Goal: Task Accomplishment & Management: Manage account settings

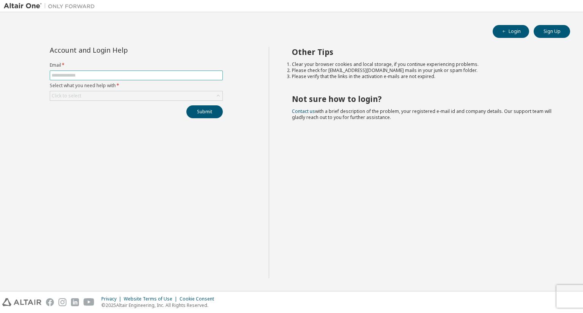
click at [80, 73] on input "text" at bounding box center [136, 75] width 169 height 6
type input "**********"
click at [95, 92] on div "Click to select" at bounding box center [136, 95] width 172 height 9
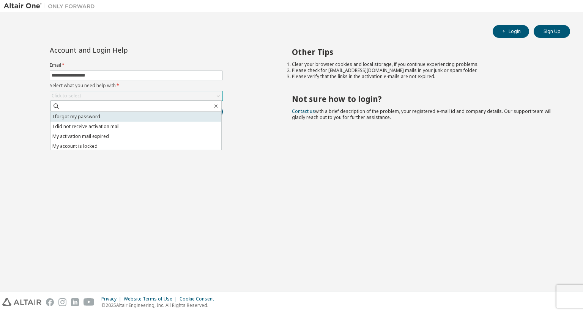
click at [100, 116] on li "I forgot my password" at bounding box center [135, 117] width 171 height 10
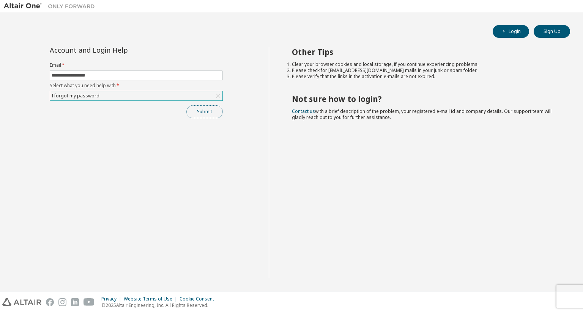
click at [194, 114] on button "Submit" at bounding box center [204, 111] width 36 height 13
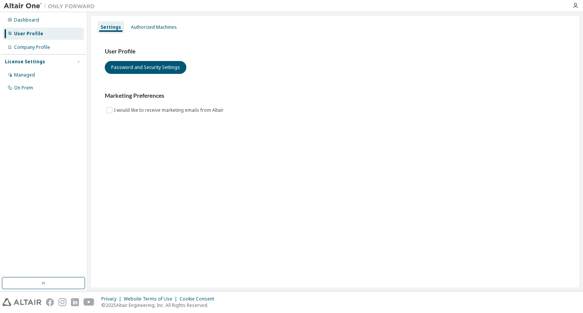
click at [211, 151] on div "Settings Authorized Machines User Profile Password and Security Settings Market…" at bounding box center [335, 152] width 488 height 272
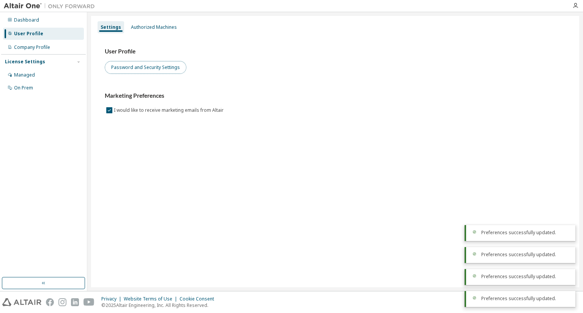
click at [129, 66] on button "Password and Security Settings" at bounding box center [146, 67] width 82 height 13
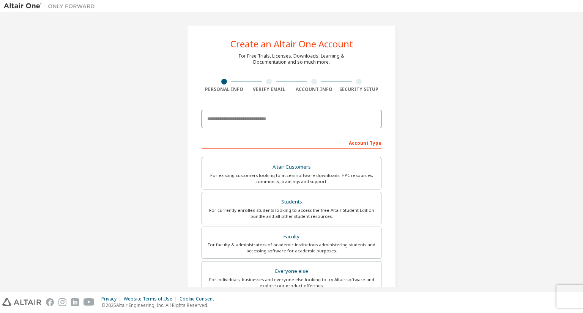
click at [283, 118] on input "email" at bounding box center [291, 119] width 180 height 18
type input "**********"
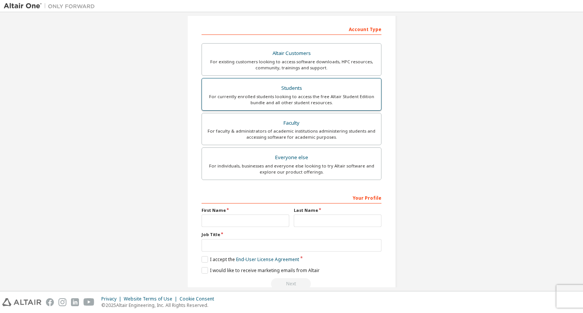
click at [289, 101] on div "For currently enrolled students looking to access the free Altair Student Editi…" at bounding box center [291, 100] width 170 height 12
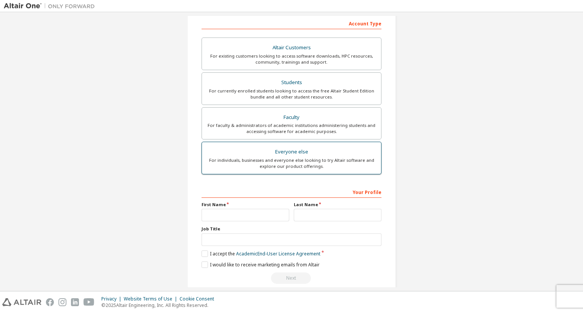
scroll to position [152, 0]
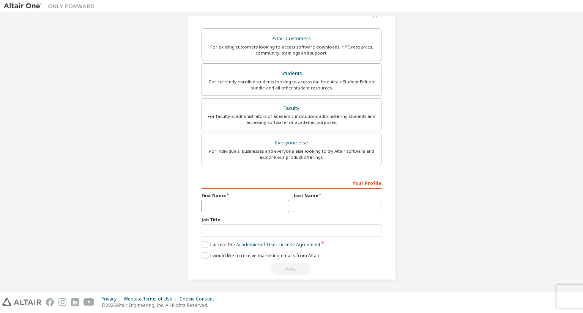
click at [258, 203] on input "text" at bounding box center [245, 206] width 88 height 13
type input "*********"
click at [300, 204] on input "text" at bounding box center [338, 206] width 88 height 13
type input "****"
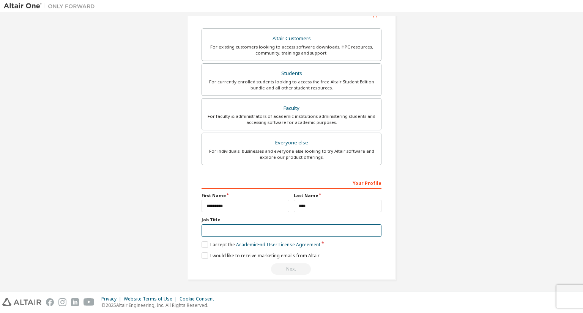
click at [290, 227] on input "text" at bounding box center [291, 231] width 180 height 13
type input "*******"
click at [235, 248] on div "Your Profile First Name ********* Last Name **** Job Title ******* Please provi…" at bounding box center [291, 226] width 180 height 98
click at [203, 248] on div "Your Profile First Name ********* Last Name **** Job Title ******* Please provi…" at bounding box center [291, 226] width 180 height 98
click at [202, 244] on label "I accept the Academic End-User License Agreement" at bounding box center [260, 245] width 119 height 6
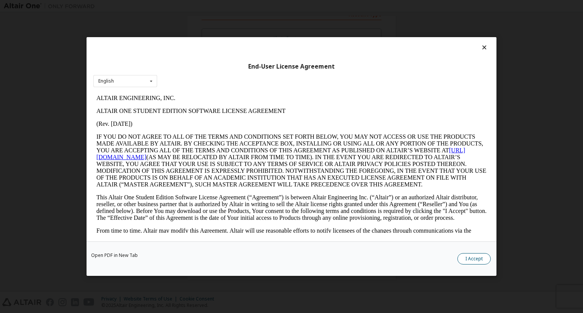
scroll to position [0, 0]
click at [472, 260] on button "I Accept" at bounding box center [473, 258] width 33 height 11
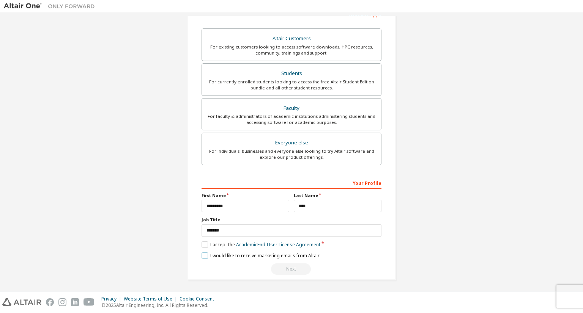
click at [203, 253] on label "I would like to receive marketing emails from Altair" at bounding box center [260, 256] width 118 height 6
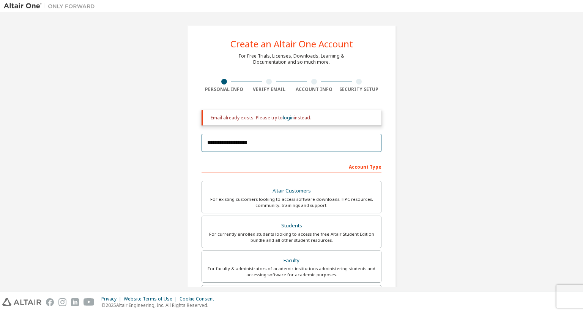
click at [294, 149] on input "**********" at bounding box center [291, 143] width 180 height 18
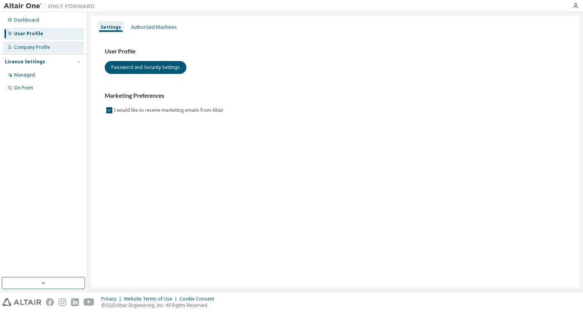
click at [60, 47] on div "Company Profile" at bounding box center [43, 47] width 81 height 12
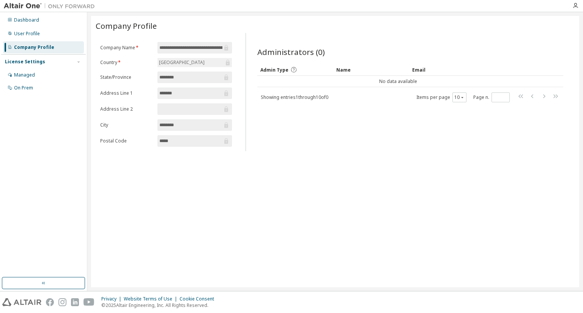
click at [62, 61] on div "License Settings" at bounding box center [43, 61] width 77 height 7
click at [45, 63] on div "License Settings" at bounding box center [43, 61] width 77 height 7
click at [29, 81] on div "Managed" at bounding box center [43, 75] width 81 height 12
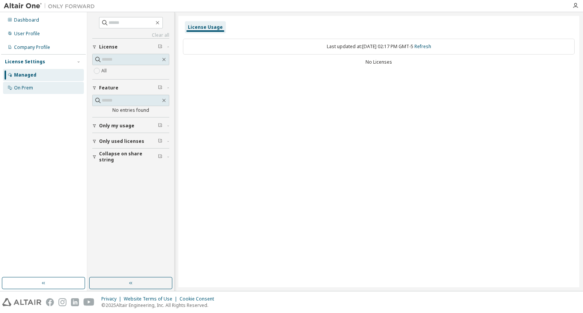
click at [28, 87] on div "On Prem" at bounding box center [23, 88] width 19 height 6
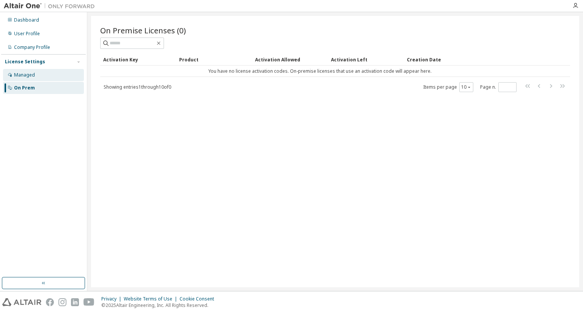
click at [28, 74] on div "Managed" at bounding box center [24, 75] width 21 height 6
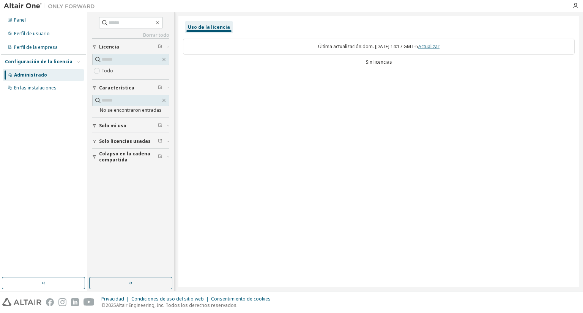
click at [430, 49] on font "Actualizar" at bounding box center [428, 46] width 21 height 6
click at [430, 48] on font "Actualizar" at bounding box center [428, 46] width 21 height 6
click at [436, 49] on font "Actualizar" at bounding box center [428, 46] width 21 height 6
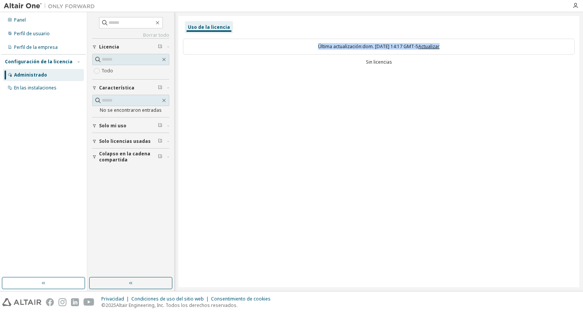
click at [436, 49] on font "Actualizar" at bounding box center [428, 46] width 21 height 6
click at [250, 102] on div "Uso de la licencia Última actualización: dom. 07/09/2025 14:17 GMT-5 Actualizar…" at bounding box center [378, 152] width 401 height 272
click at [119, 60] on input "text" at bounding box center [131, 60] width 59 height 8
click at [35, 60] on font "Configuración de la licencia" at bounding box center [39, 61] width 68 height 6
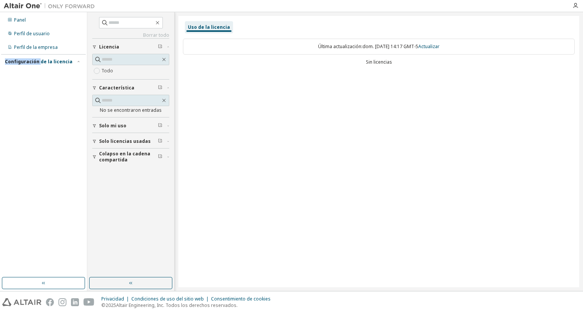
click at [35, 60] on font "Configuración de la licencia" at bounding box center [39, 61] width 68 height 6
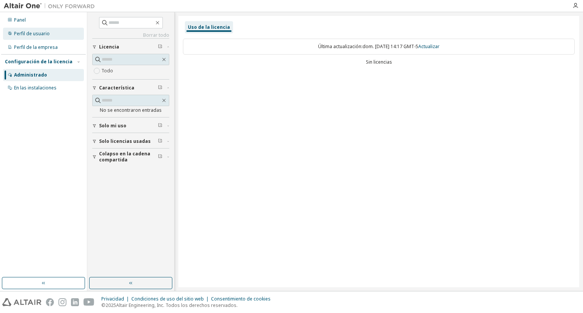
click at [40, 39] on div "Perfil de usuario" at bounding box center [43, 34] width 81 height 12
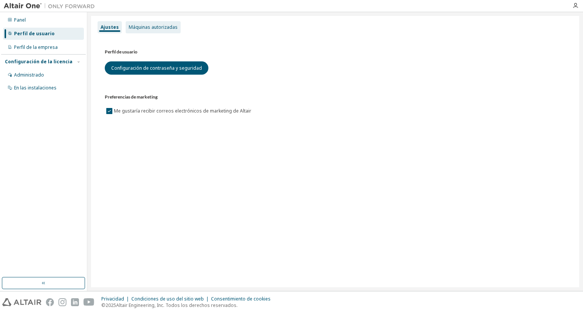
click at [161, 25] on font "Máquinas autorizadas" at bounding box center [153, 27] width 49 height 6
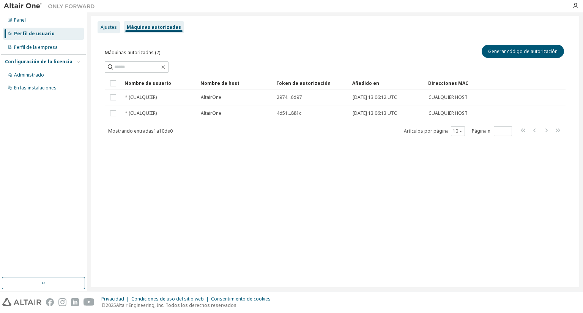
click at [104, 28] on font "Ajustes" at bounding box center [109, 27] width 16 height 6
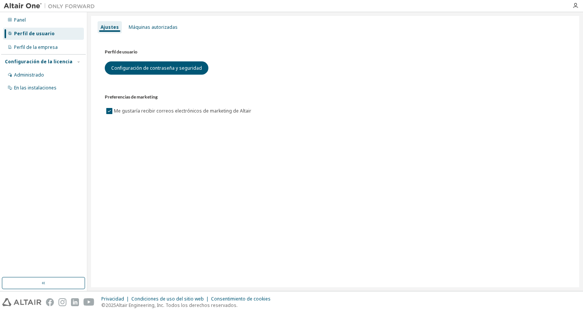
click at [148, 78] on div "Perfil de usuario Configuración de contraseña y seguridad Preferencias de marke…" at bounding box center [335, 82] width 460 height 68
click at [148, 72] on button "Configuración de contraseña y seguridad" at bounding box center [157, 67] width 104 height 13
click at [20, 50] on div "Perfil de la empresa" at bounding box center [43, 47] width 81 height 12
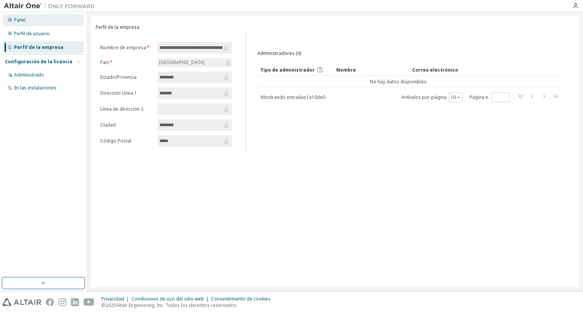
click at [30, 20] on div "Panel" at bounding box center [43, 20] width 81 height 12
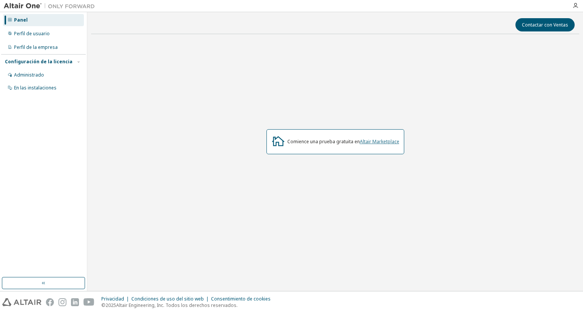
click at [384, 140] on font "Altair Marketplace" at bounding box center [379, 141] width 39 height 6
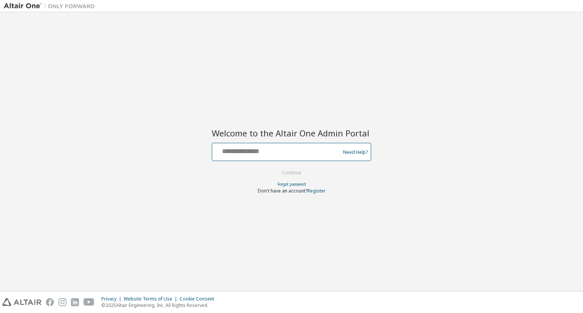
click at [286, 147] on input "text" at bounding box center [277, 150] width 124 height 11
type input "**********"
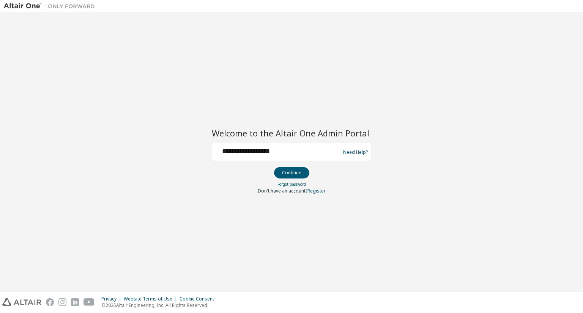
click at [290, 181] on div "Forgot password" at bounding box center [291, 184] width 159 height 6
click at [290, 176] on button "Continue" at bounding box center [291, 172] width 35 height 11
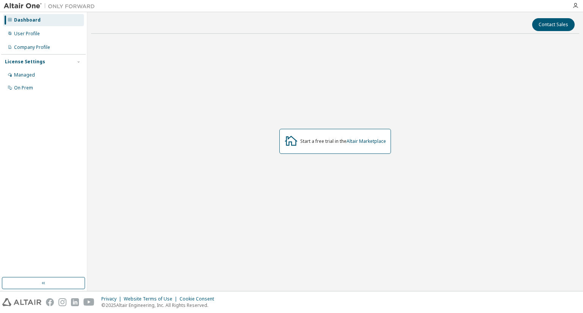
click at [347, 144] on div "Start a free trial in the Altair Marketplace" at bounding box center [343, 141] width 86 height 6
click at [376, 143] on link "Altair Marketplace" at bounding box center [365, 141] width 39 height 6
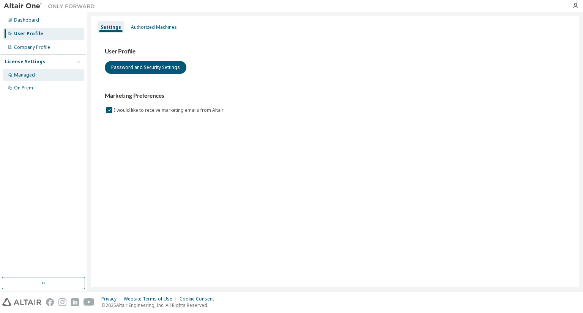
click at [47, 73] on div "Managed" at bounding box center [43, 75] width 81 height 12
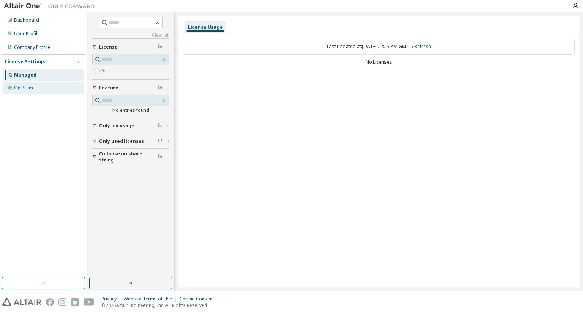
click at [41, 90] on div "On Prem" at bounding box center [43, 88] width 81 height 12
